Goal: Check status

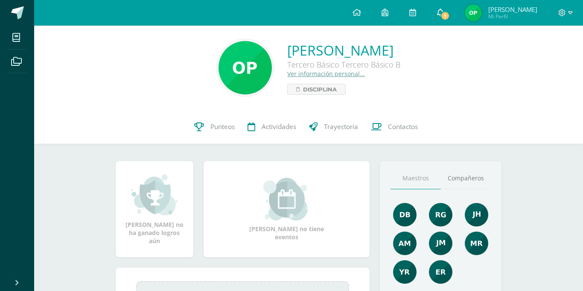
click at [444, 13] on icon at bounding box center [440, 13] width 7 height 8
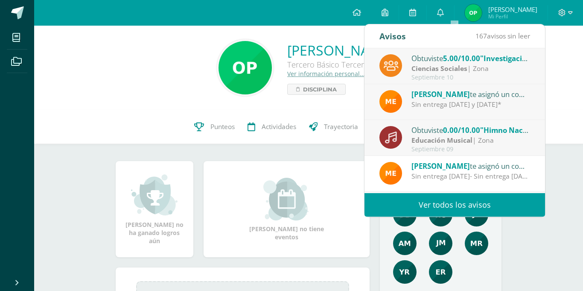
click at [463, 65] on strong "Ciencias Sociales" at bounding box center [439, 68] width 56 height 9
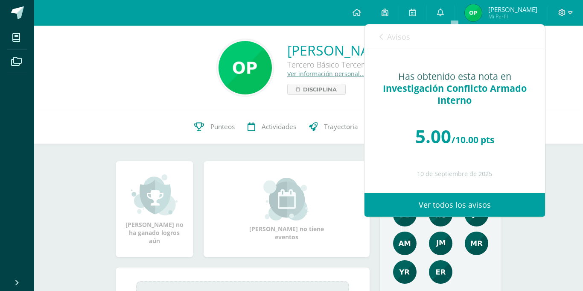
click at [385, 38] on link "Avisos" at bounding box center [394, 36] width 31 height 24
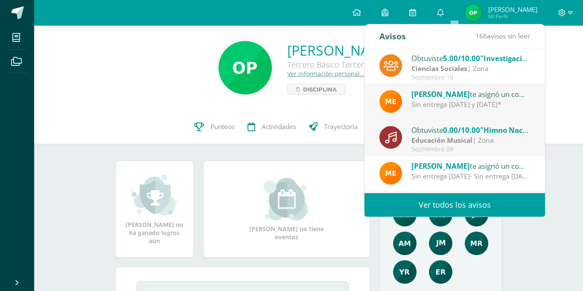
click at [103, 54] on div "[PERSON_NAME] Tercero Básico Tercero Básico B Ver información personal... Disci…" at bounding box center [308, 67] width 535 height 57
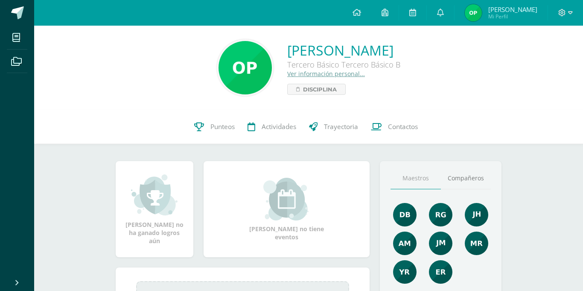
click at [79, 52] on div "[PERSON_NAME] Tercero Básico Tercero Básico B Ver información personal... Disci…" at bounding box center [308, 67] width 535 height 57
click at [205, 118] on link "Punteos" at bounding box center [214, 127] width 53 height 34
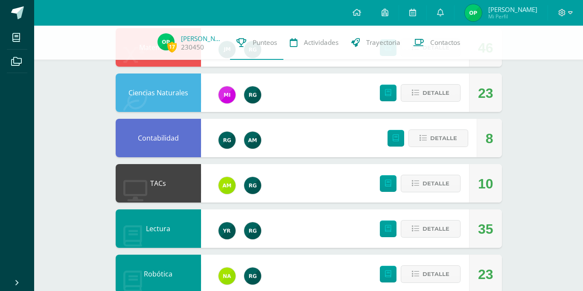
scroll to position [197, 0]
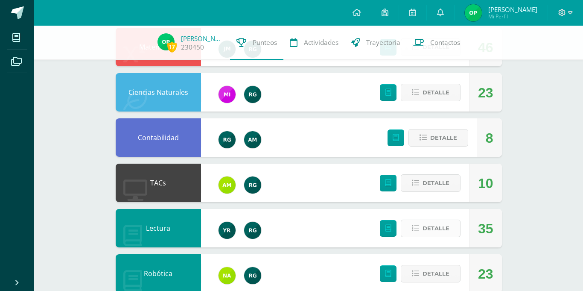
click at [428, 233] on span "Detalle" at bounding box center [436, 228] width 27 height 16
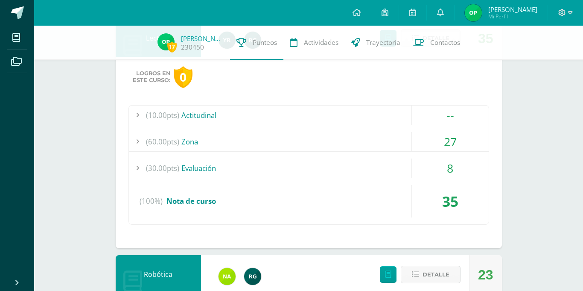
scroll to position [393, 0]
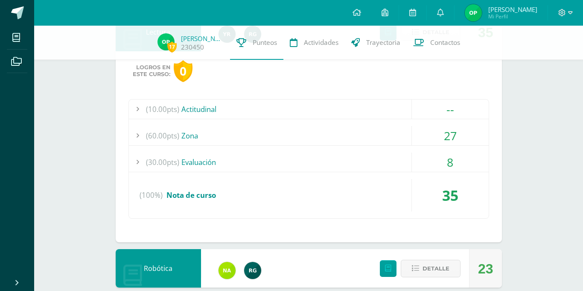
click at [288, 138] on div "(60.00pts) Zona" at bounding box center [309, 135] width 360 height 19
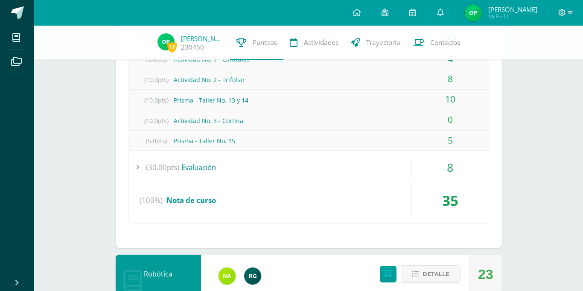
scroll to position [507, 0]
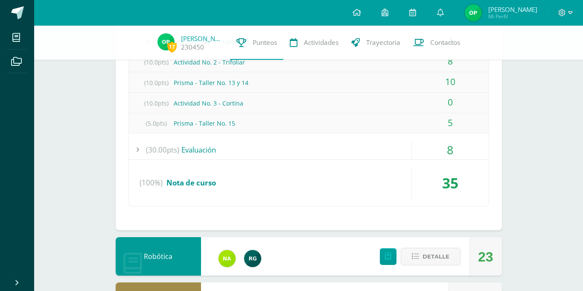
click at [211, 152] on div "(30.00pts) Evaluación" at bounding box center [309, 149] width 360 height 19
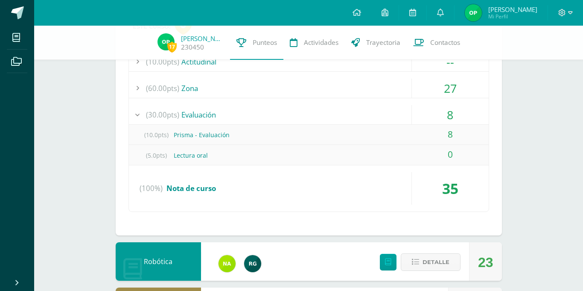
scroll to position [435, 0]
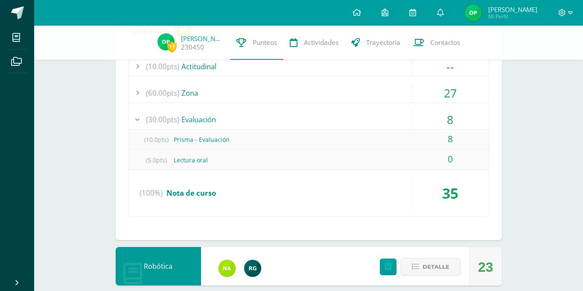
click at [206, 137] on div "(10.0pts) Prisma - Evaluación" at bounding box center [309, 139] width 360 height 19
click at [204, 117] on div "(30.00pts) Evaluación" at bounding box center [309, 119] width 360 height 19
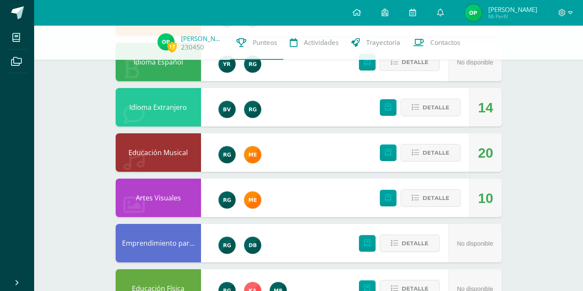
scroll to position [735, 0]
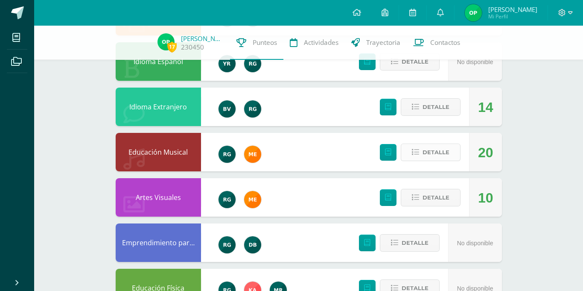
click at [436, 147] on span "Detalle" at bounding box center [436, 152] width 27 height 16
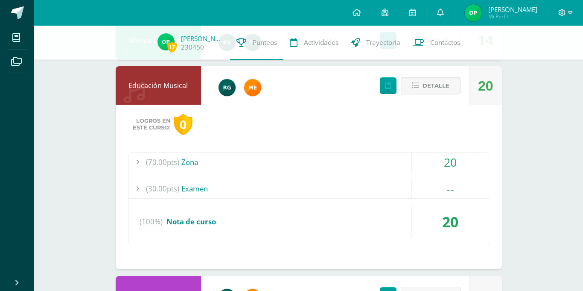
scroll to position [872, 0]
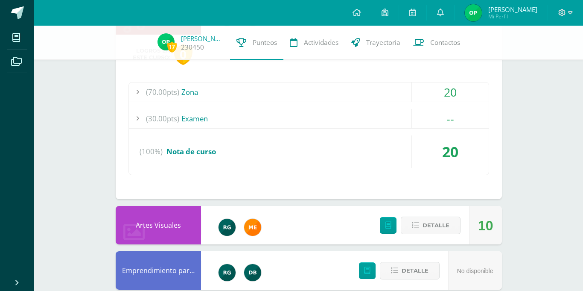
click at [204, 99] on div "(70.00pts) Zona" at bounding box center [309, 91] width 360 height 19
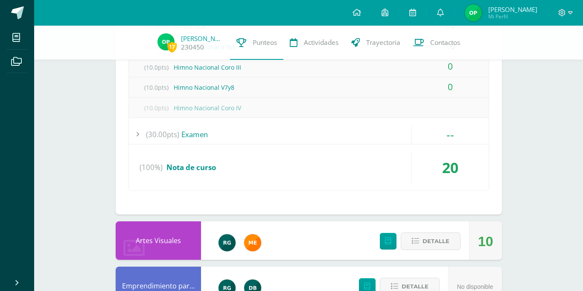
scroll to position [958, 0]
click at [198, 123] on div "(70.00pts) Zona 20 (10.0pts) Himno CCA 10 (10.0pts) Himno Nacional V 5y6 (10.0p…" at bounding box center [308, 92] width 361 height 195
click at [200, 134] on div "(30.00pts) Examen" at bounding box center [309, 133] width 360 height 19
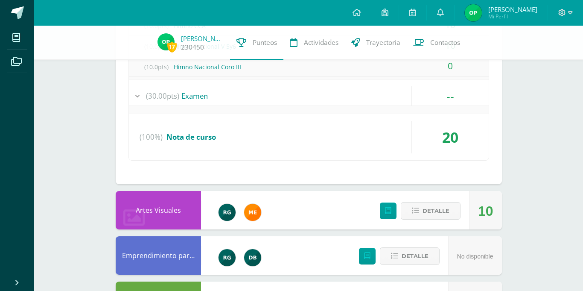
scroll to position [953, 0]
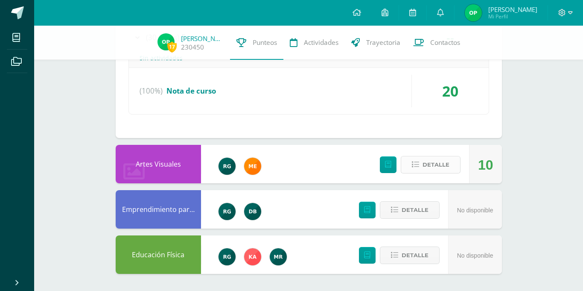
click at [432, 160] on span "Detalle" at bounding box center [436, 165] width 27 height 16
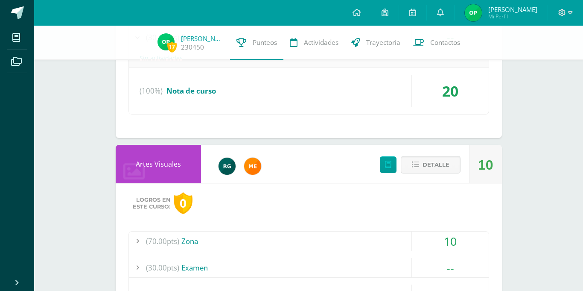
click at [199, 247] on div "(70.00pts) Zona" at bounding box center [309, 240] width 360 height 19
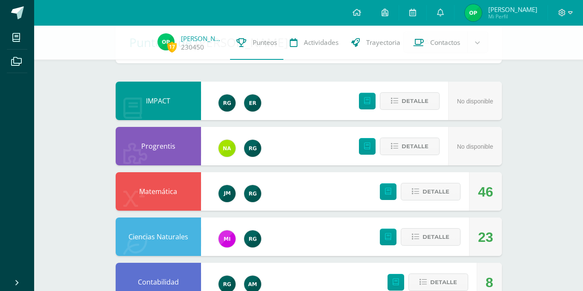
scroll to position [55, 0]
